Goal: Transaction & Acquisition: Purchase product/service

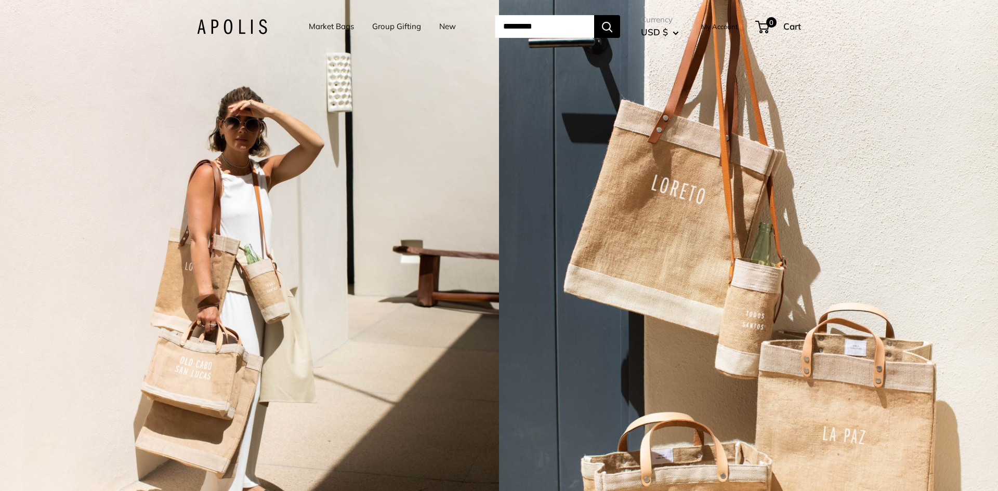
click at [329, 28] on link "Market Bags" at bounding box center [331, 26] width 45 height 15
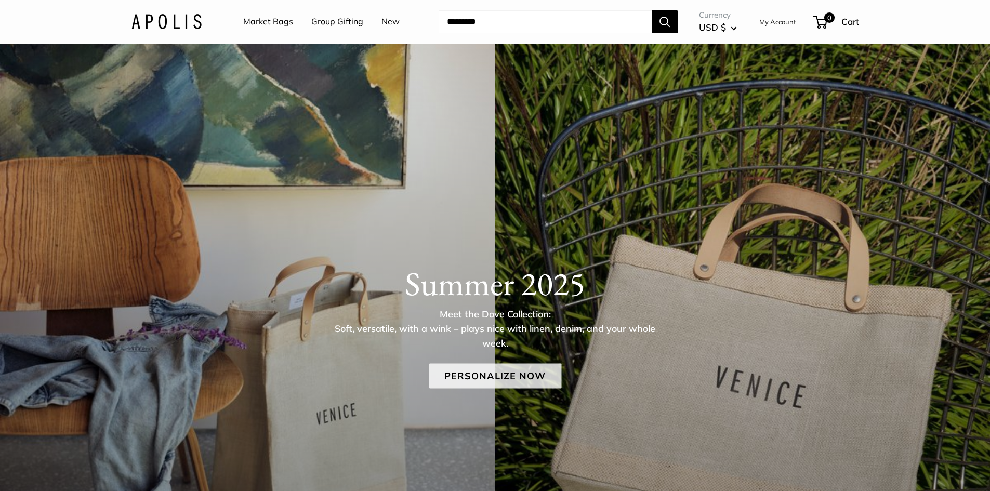
click at [479, 375] on link "Personalize Now" at bounding box center [495, 375] width 133 height 25
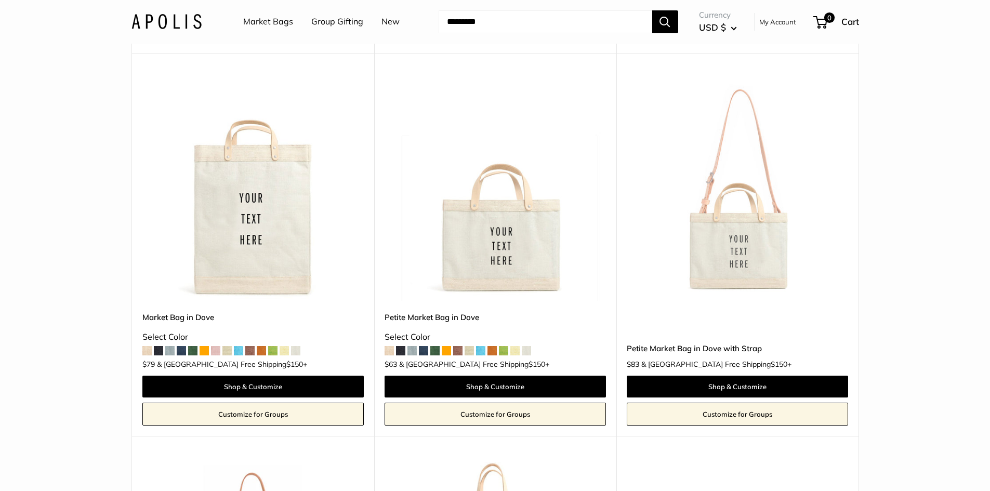
scroll to position [936, 0]
